Goal: Navigation & Orientation: Understand site structure

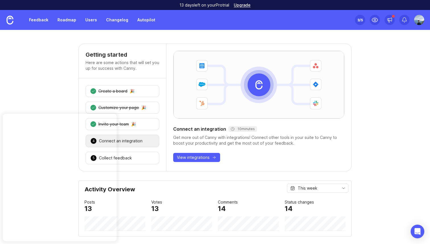
click at [286, 33] on div "Getting started Here are some actions that will set you up for success with Can…" at bounding box center [215, 137] width 430 height 214
click at [284, 35] on div "Getting started Here are some actions that will set you up for success with Can…" at bounding box center [215, 137] width 430 height 214
click at [93, 19] on link "Users" at bounding box center [91, 20] width 18 height 10
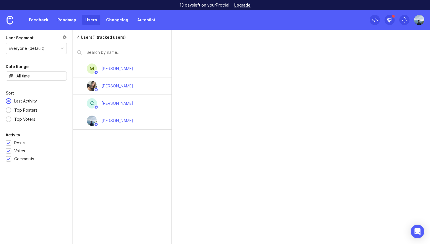
click at [67, 21] on link "Roadmap" at bounding box center [67, 20] width 26 height 10
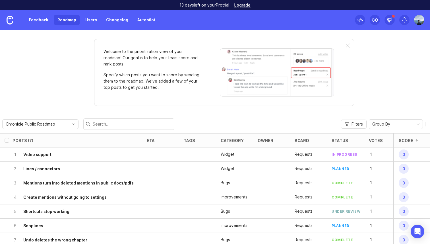
click at [90, 21] on link "Users" at bounding box center [91, 20] width 18 height 10
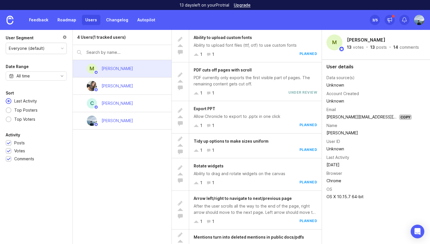
click at [119, 120] on div "[PERSON_NAME]" at bounding box center [118, 120] width 32 height 6
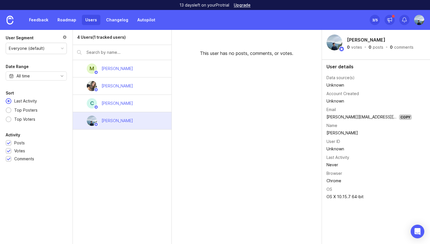
click at [111, 71] on div "[PERSON_NAME]" at bounding box center [118, 68] width 32 height 6
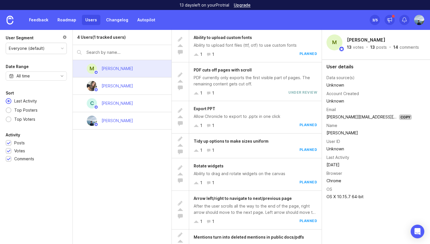
click at [115, 85] on div "[PERSON_NAME]" at bounding box center [118, 86] width 32 height 6
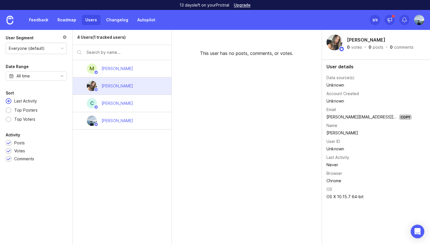
click at [119, 67] on div "[PERSON_NAME]" at bounding box center [118, 68] width 32 height 6
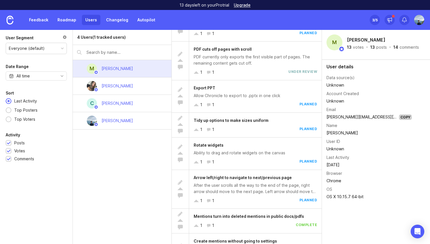
scroll to position [20, 0]
click at [257, 222] on div "Mentions turn into deleted mentions in public docs/pdfs 1 1 complete" at bounding box center [255, 221] width 133 height 24
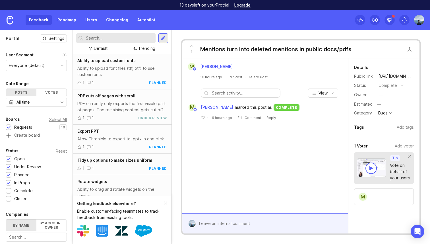
click at [40, 18] on div "Feedback Roadmap Users Changelog Autopilot" at bounding box center [92, 20] width 133 height 10
click at [10, 20] on img at bounding box center [10, 20] width 7 height 9
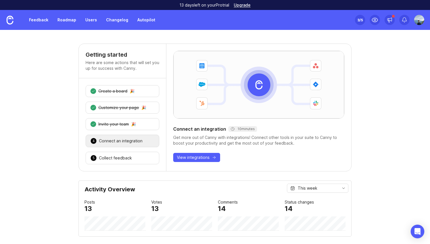
click at [92, 19] on link "Users" at bounding box center [91, 20] width 18 height 10
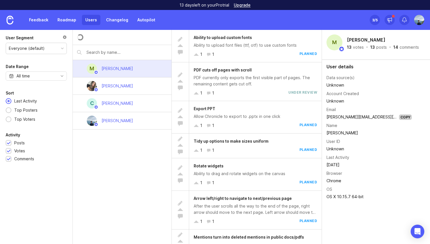
click at [115, 18] on link "Changelog" at bounding box center [117, 20] width 29 height 10
click at [145, 18] on link "Autopilot" at bounding box center [146, 20] width 25 height 10
click at [49, 19] on link "Feedback" at bounding box center [39, 20] width 26 height 10
